Goal: Navigation & Orientation: Understand site structure

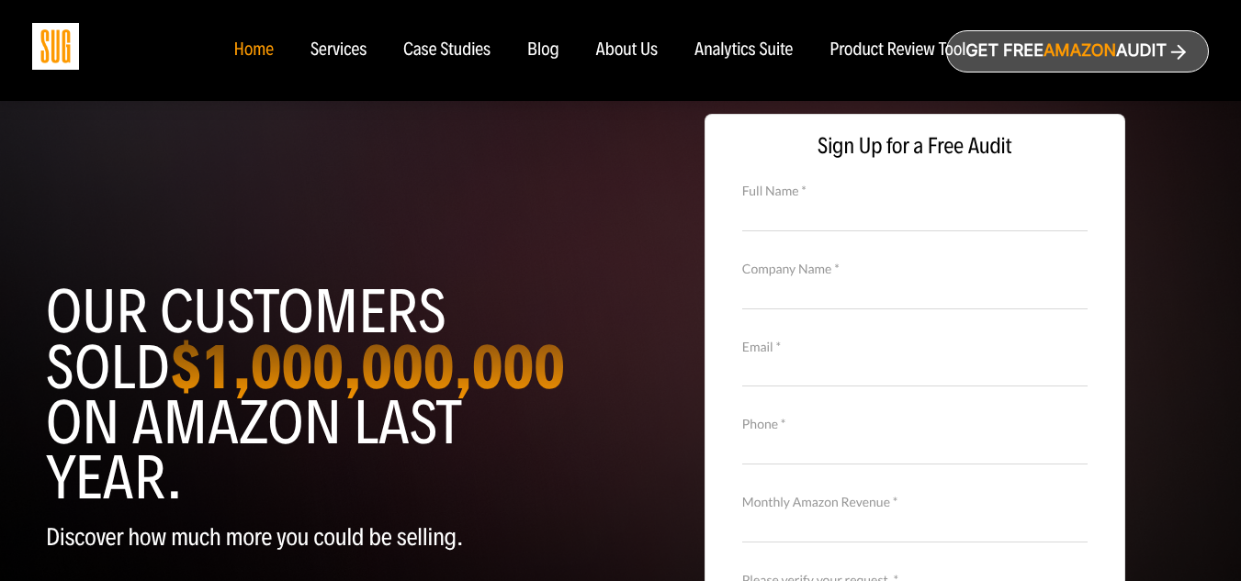
click at [615, 52] on div "About Us" at bounding box center [627, 50] width 62 height 20
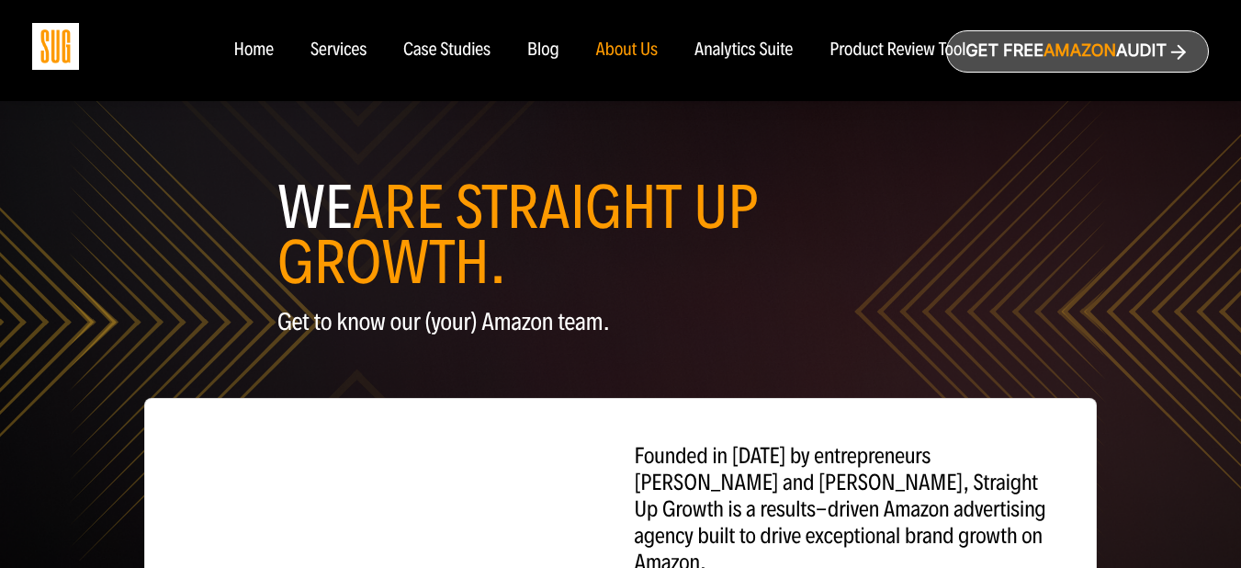
click at [550, 53] on div "Blog" at bounding box center [543, 50] width 32 height 20
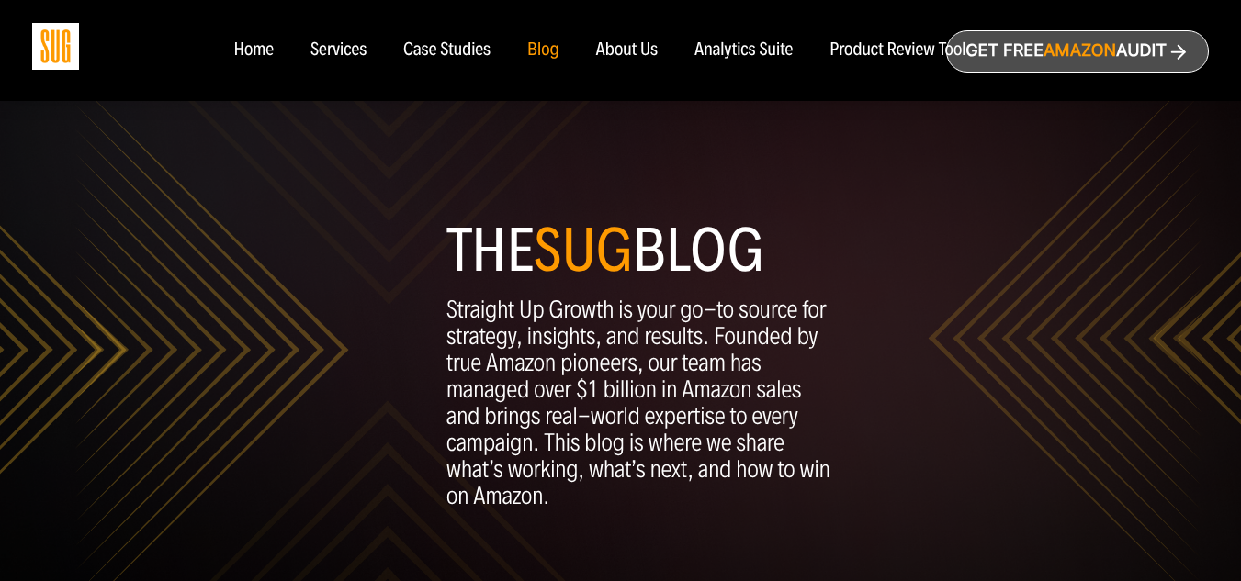
click at [449, 53] on div "Case Studies" at bounding box center [446, 50] width 87 height 20
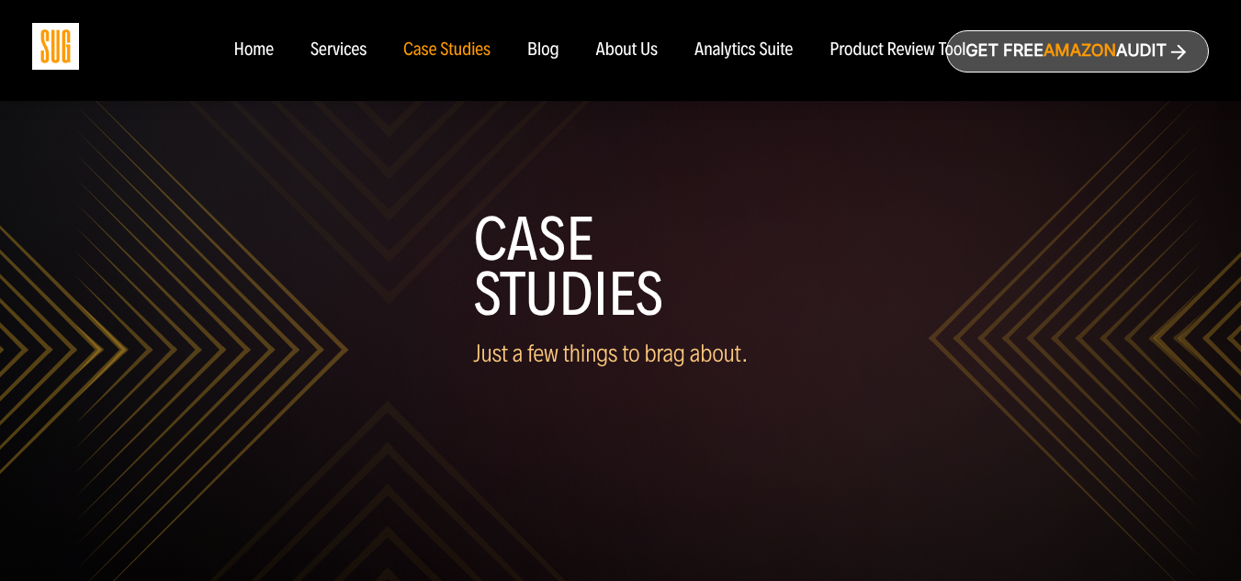
click at [329, 48] on div "Services" at bounding box center [338, 50] width 56 height 20
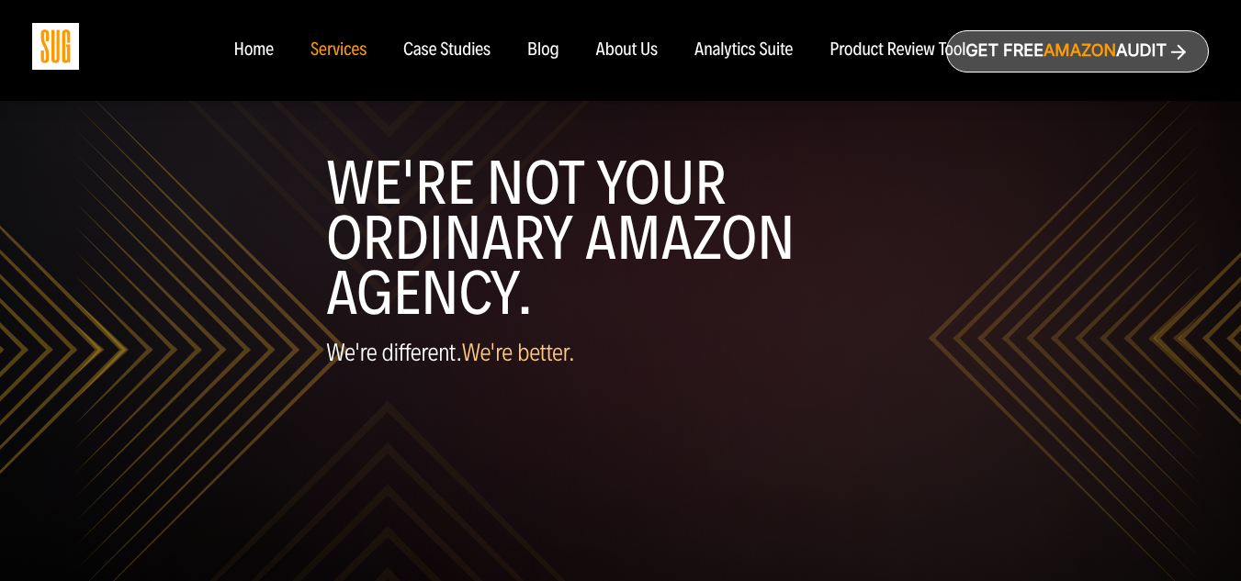
click at [262, 58] on div "Home" at bounding box center [252, 50] width 39 height 20
